Goal: Task Accomplishment & Management: Manage account settings

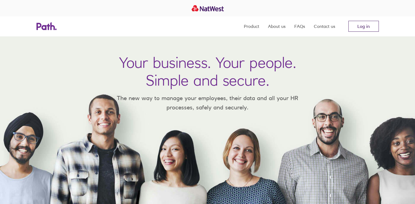
click at [366, 29] on link "Log in" at bounding box center [363, 26] width 30 height 11
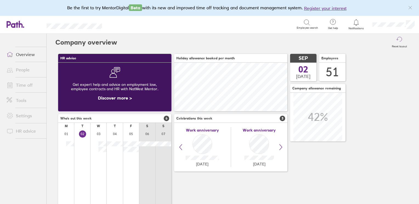
scroll to position [48, 113]
click at [20, 70] on link "People" at bounding box center [24, 69] width 44 height 11
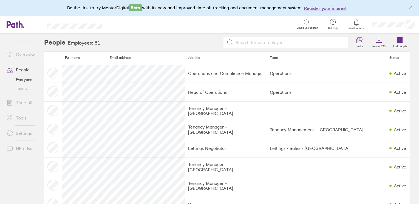
click at [22, 52] on link "Overview" at bounding box center [24, 54] width 44 height 11
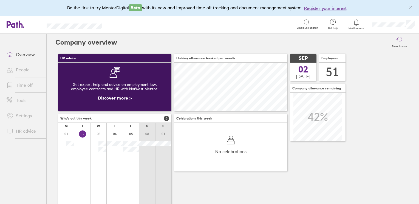
scroll to position [48, 113]
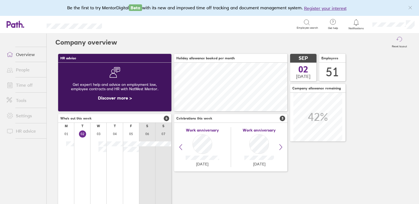
click at [18, 71] on link "People" at bounding box center [24, 69] width 44 height 11
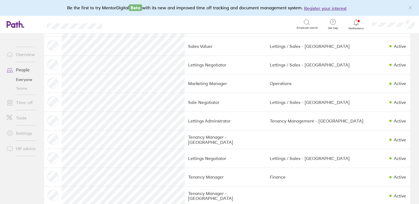
scroll to position [329, 0]
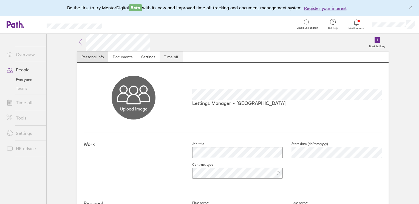
click at [169, 55] on link "Time off" at bounding box center [170, 57] width 23 height 11
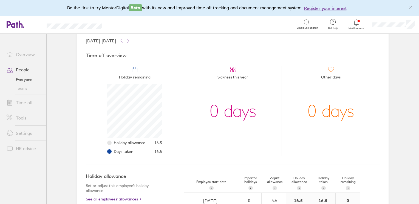
scroll to position [137, 0]
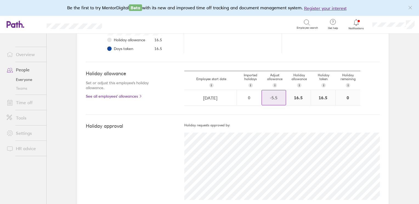
click at [274, 97] on div "-5.5" at bounding box center [274, 97] width 24 height 5
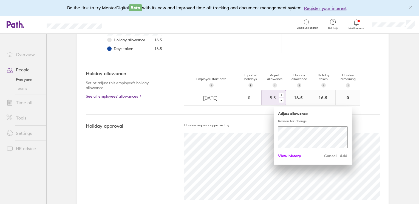
click at [287, 153] on span "View history" at bounding box center [289, 156] width 23 height 9
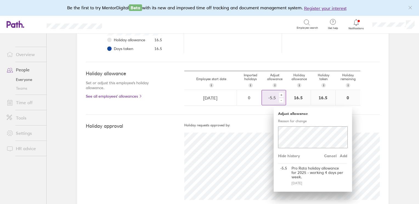
click at [279, 95] on div "+" at bounding box center [281, 95] width 4 height 4
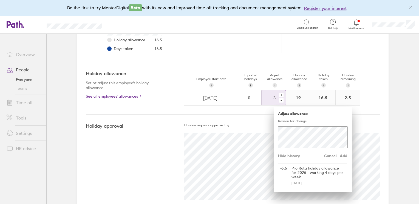
click at [286, 107] on div "Adjust allowance Reason for change Cancel Add Hide history -5.5 Pro Rata holida…" at bounding box center [312, 149] width 78 height 85
click at [341, 155] on span "Add" at bounding box center [343, 156] width 9 height 9
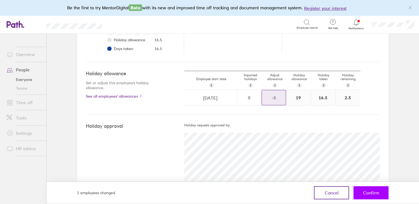
click at [365, 192] on span "Confirm" at bounding box center [371, 193] width 16 height 5
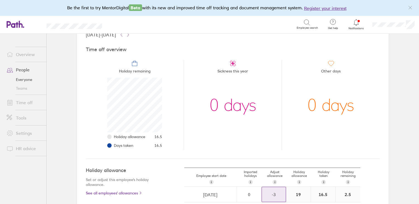
scroll to position [0, 0]
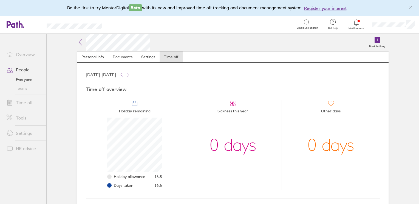
click at [79, 42] on icon at bounding box center [80, 42] width 7 height 7
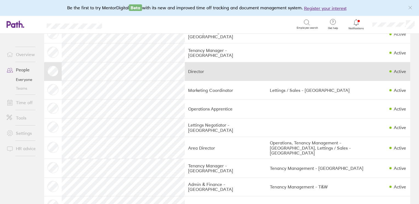
scroll to position [137, 0]
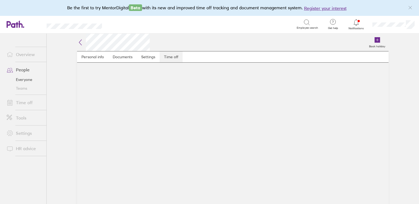
click at [167, 57] on link "Time off" at bounding box center [170, 57] width 23 height 11
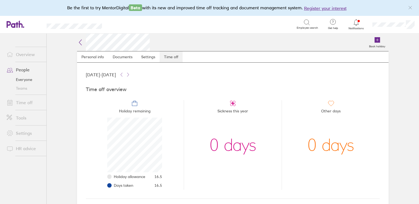
scroll to position [55, 55]
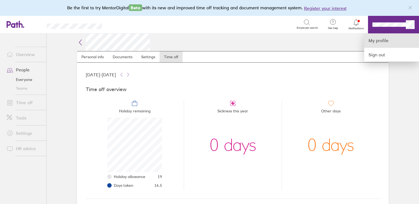
click at [378, 41] on link "My profile" at bounding box center [391, 41] width 55 height 14
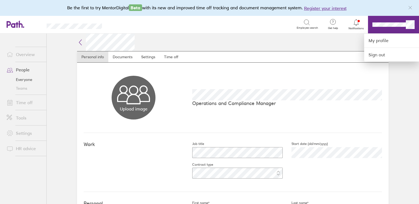
click at [166, 57] on div at bounding box center [209, 102] width 419 height 204
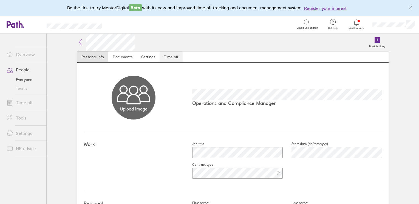
click at [167, 56] on link "Time off" at bounding box center [170, 57] width 23 height 11
